Goal: Task Accomplishment & Management: Manage account settings

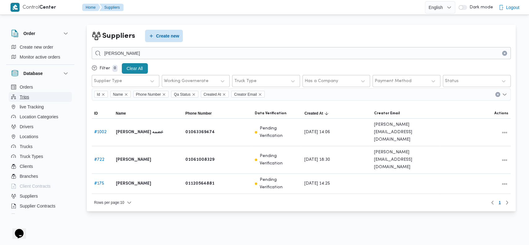
click at [31, 95] on button "Trips" at bounding box center [40, 97] width 63 height 10
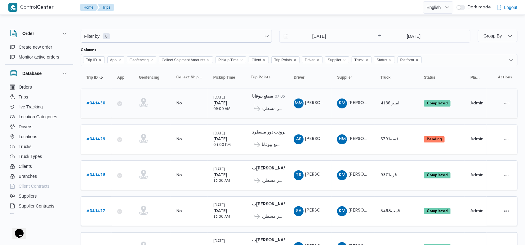
click at [97, 103] on b "# 341430" at bounding box center [96, 103] width 19 height 4
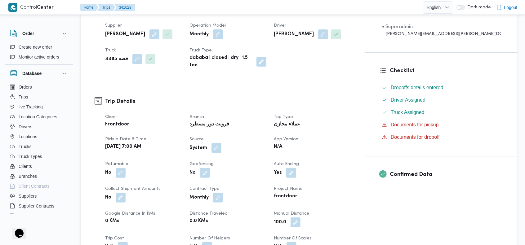
scroll to position [129, 0]
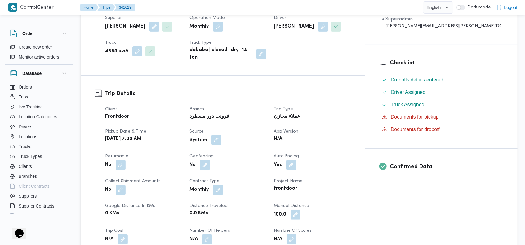
click at [221, 135] on button "button" at bounding box center [217, 140] width 10 height 10
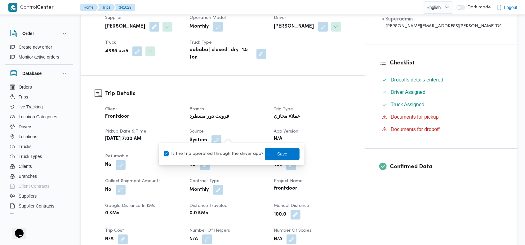
click at [220, 153] on label "Is the trip operated through the driver app?" at bounding box center [214, 153] width 100 height 7
checkbox input "false"
click at [277, 154] on span "Save" at bounding box center [282, 153] width 10 height 7
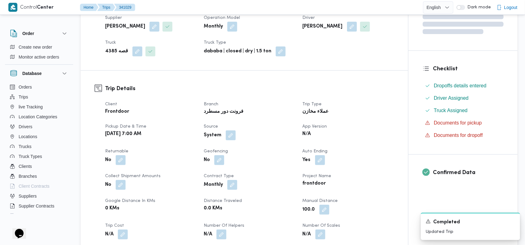
click at [358, 68] on div "Supplier Details Supplier [PERSON_NAME] عواد Operation Model Monthly Driver [PE…" at bounding box center [245, 27] width 328 height 86
